Goal: Task Accomplishment & Management: Manage account settings

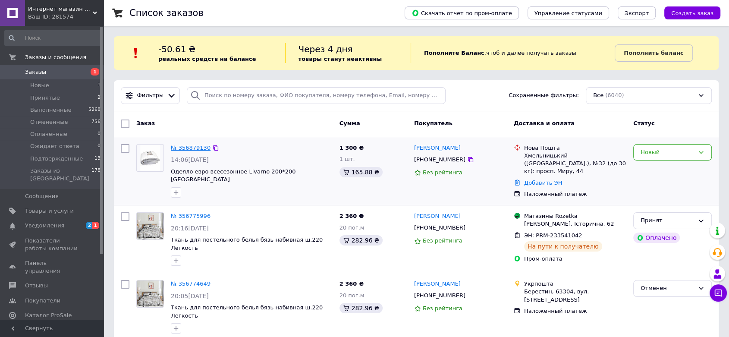
click at [197, 148] on link "№ 356879130" at bounding box center [191, 147] width 40 height 6
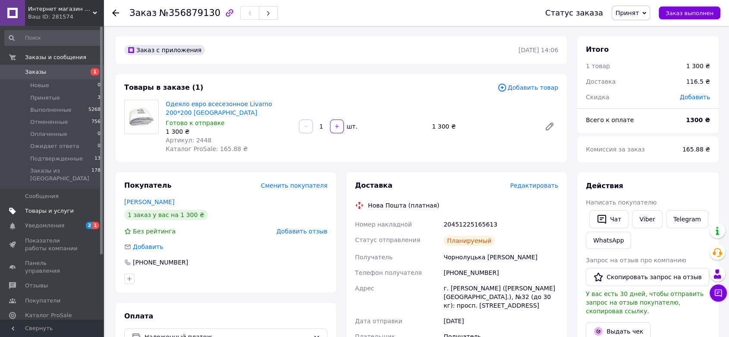
click at [56, 207] on span "Товары и услуги" at bounding box center [49, 211] width 49 height 8
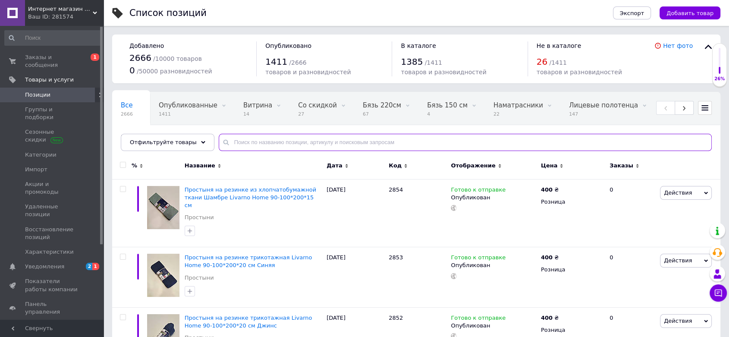
drag, startPoint x: 273, startPoint y: 144, endPoint x: 270, endPoint y: 141, distance: 4.7
click at [270, 141] on input "text" at bounding box center [465, 142] width 493 height 17
type input "2448"
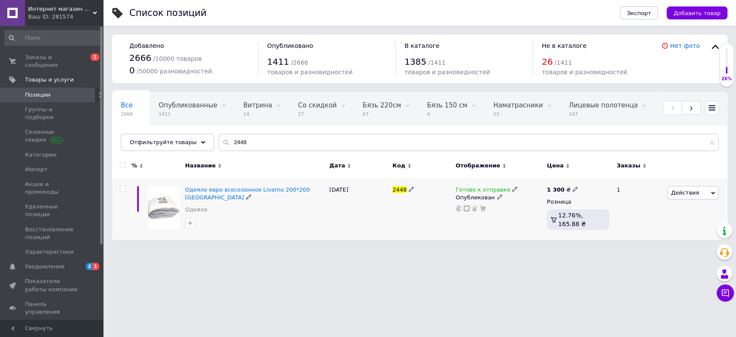
click at [690, 193] on span "Действия" at bounding box center [685, 192] width 28 height 6
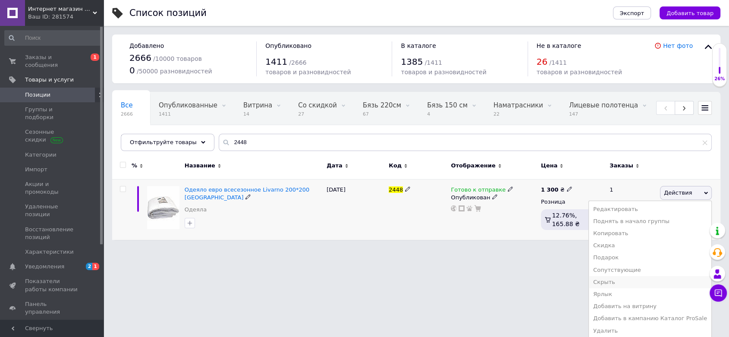
click at [627, 281] on li "Скрыть" at bounding box center [650, 282] width 122 height 12
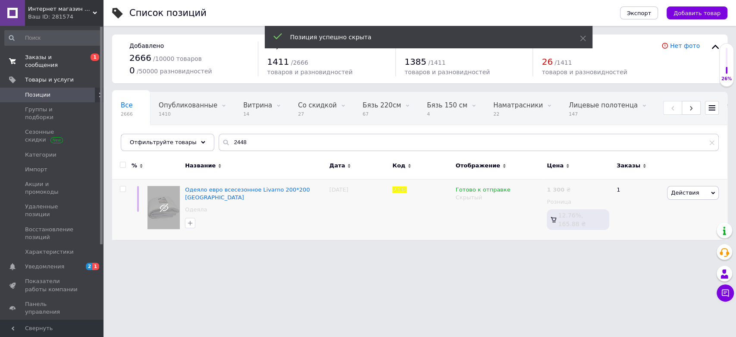
click at [46, 58] on span "Заказы и сообщения" at bounding box center [52, 61] width 55 height 16
